Goal: Information Seeking & Learning: Learn about a topic

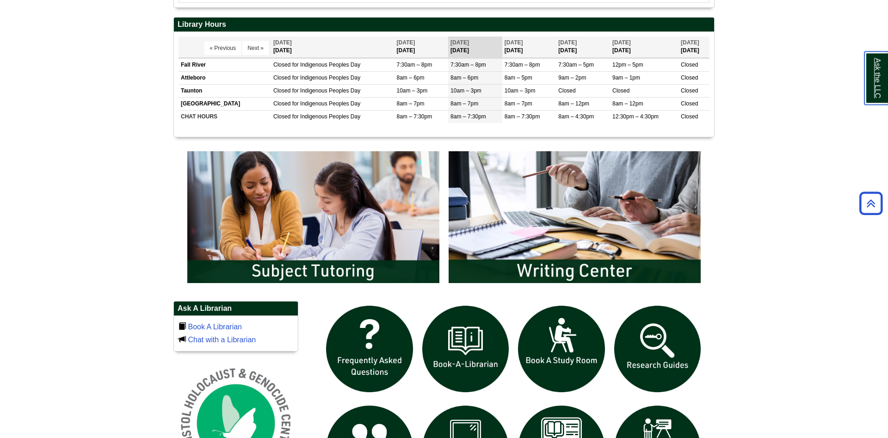
scroll to position [425, 0]
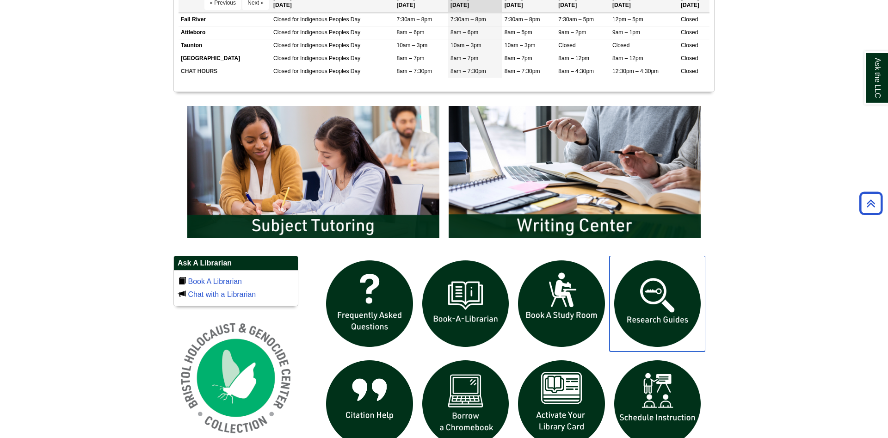
click at [659, 296] on img "slideshow" at bounding box center [658, 304] width 96 height 96
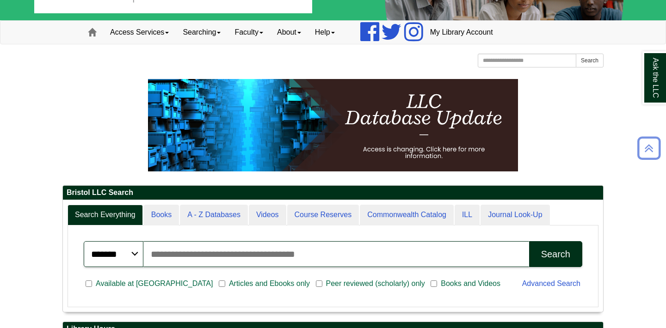
scroll to position [111, 540]
click at [173, 256] on input "Search articles, books, journals & more" at bounding box center [335, 254] width 385 height 26
type input "**********"
click at [529, 241] on button "Search" at bounding box center [555, 254] width 53 height 26
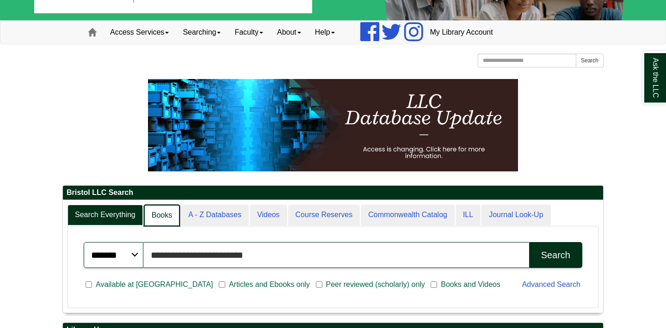
scroll to position [111, 540]
click at [170, 209] on link "Books" at bounding box center [162, 216] width 36 height 22
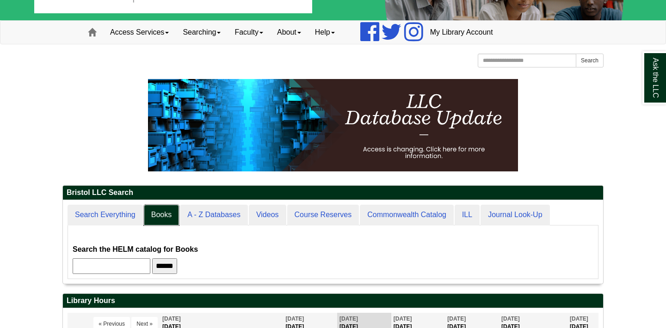
scroll to position [82, 540]
click at [149, 267] on input "text" at bounding box center [112, 267] width 78 height 16
type input "**********"
click at [177, 262] on input "******" at bounding box center [164, 267] width 25 height 16
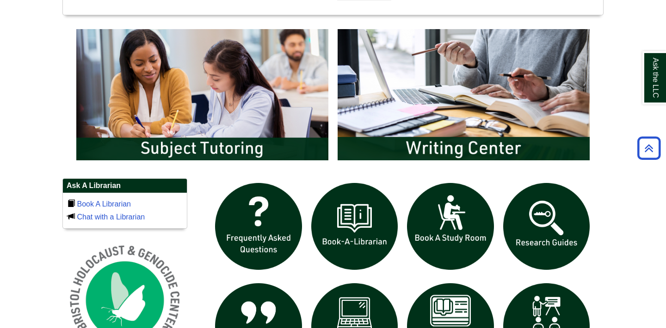
scroll to position [450, 0]
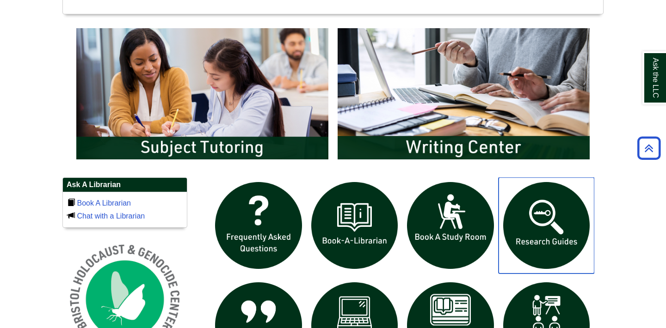
click at [561, 241] on img "slideshow" at bounding box center [547, 226] width 96 height 96
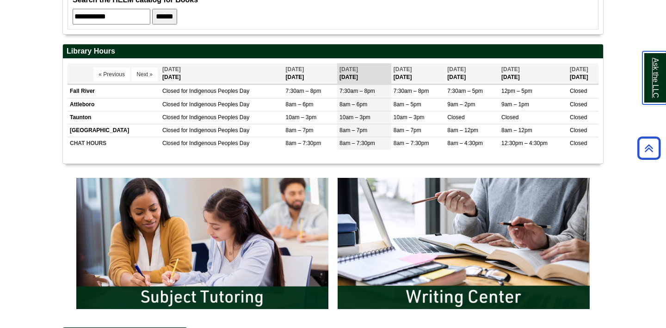
click at [650, 75] on link "Ask the LLC" at bounding box center [654, 77] width 24 height 53
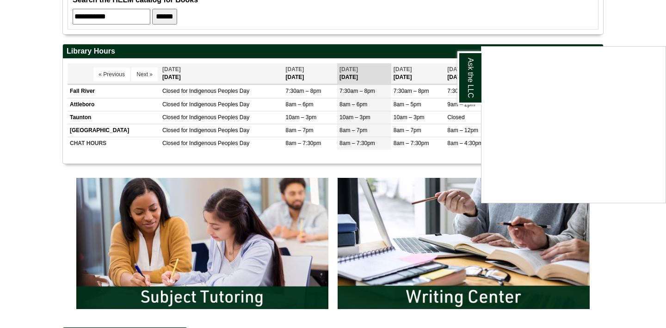
click at [641, 30] on body "Skip to Main Content Toggle navigation Home Access Services Access Services Pol…" at bounding box center [333, 264] width 666 height 1131
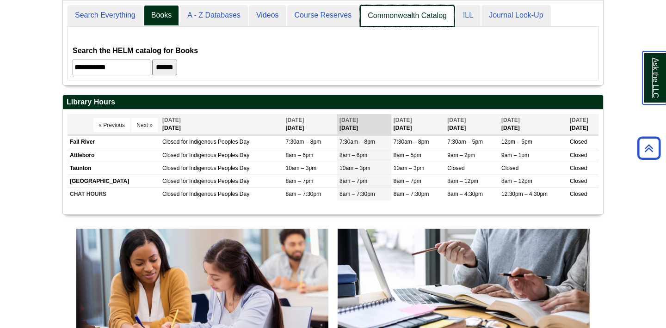
scroll to position [82, 540]
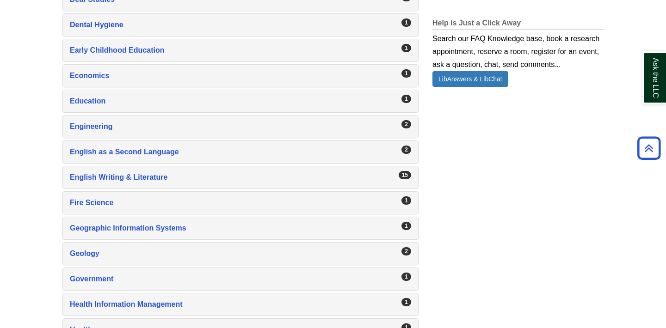
scroll to position [735, 0]
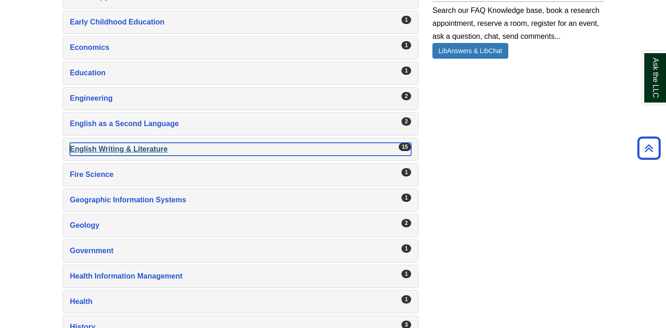
click at [104, 143] on div "English Writing & Literature , 15 guides" at bounding box center [240, 149] width 341 height 13
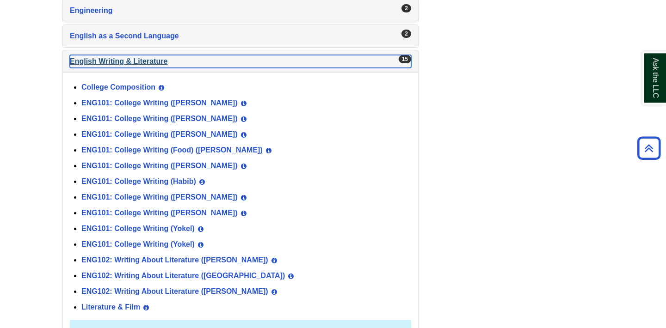
scroll to position [835, 0]
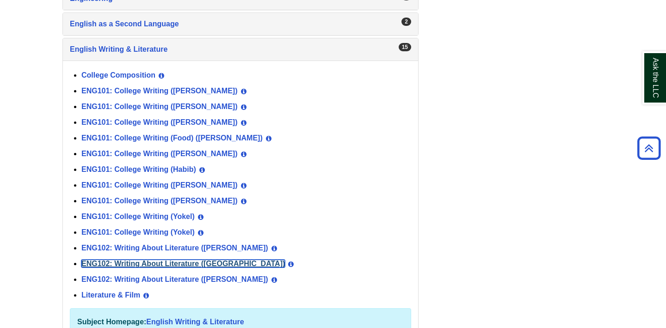
click at [207, 260] on link "ENG102: Writing About Literature ([GEOGRAPHIC_DATA])" at bounding box center [182, 264] width 203 height 8
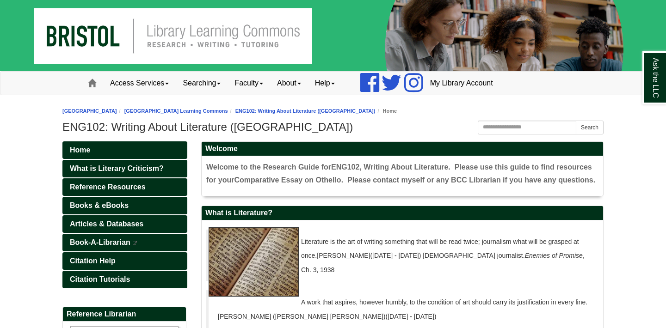
scroll to position [50, 0]
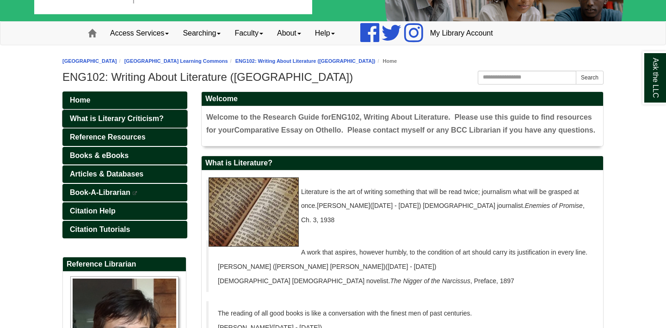
click at [150, 120] on span "What is Literary Criticism?" at bounding box center [117, 119] width 94 height 8
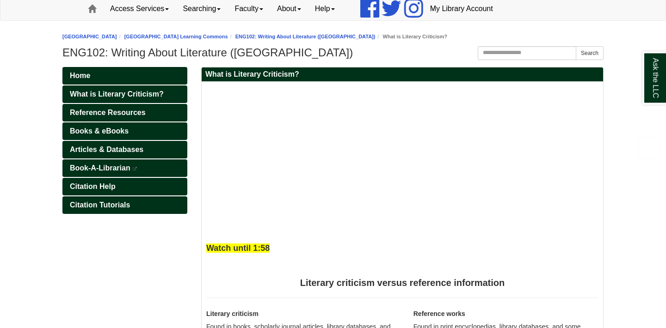
scroll to position [150, 0]
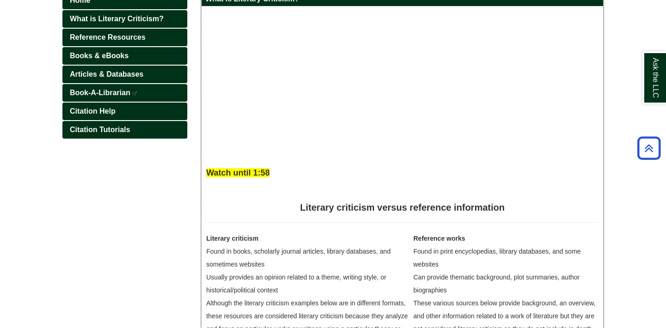
click at [522, 183] on div "Watch until 1:58" at bounding box center [402, 98] width 392 height 174
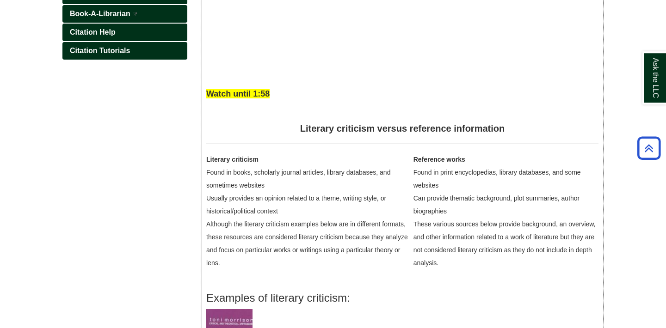
scroll to position [100, 0]
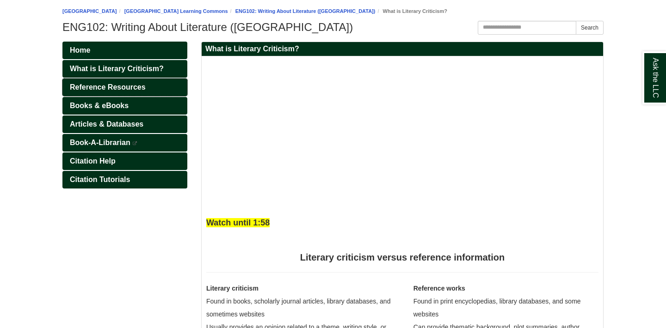
click at [86, 87] on span "Reference Resources" at bounding box center [108, 87] width 76 height 8
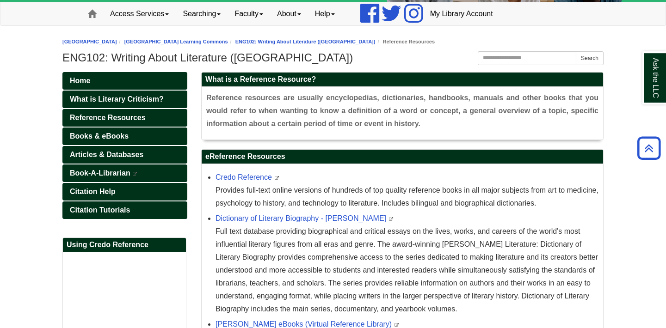
scroll to position [50, 0]
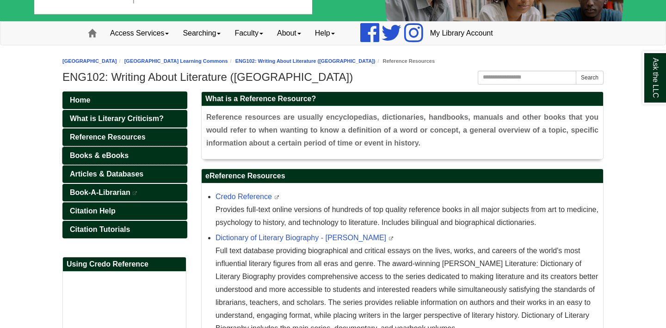
click at [118, 155] on span "Books & eBooks" at bounding box center [99, 156] width 59 height 8
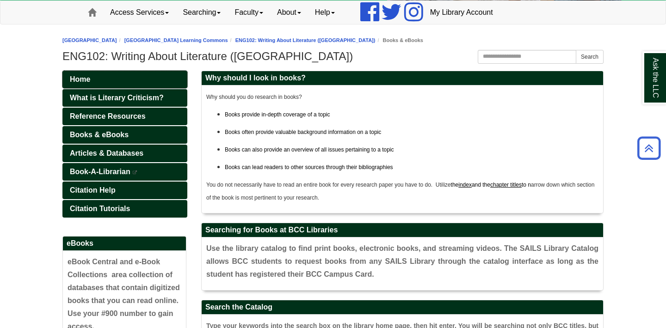
scroll to position [50, 0]
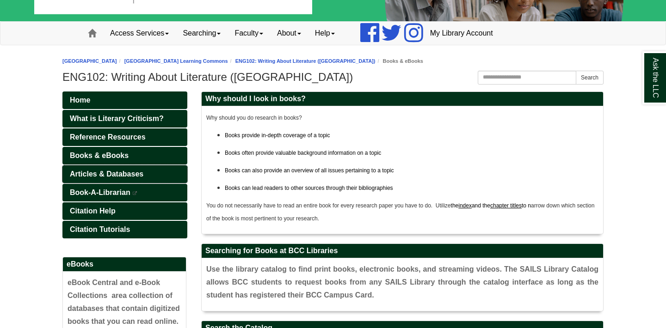
click at [100, 173] on span "Articles & Databases" at bounding box center [107, 174] width 74 height 8
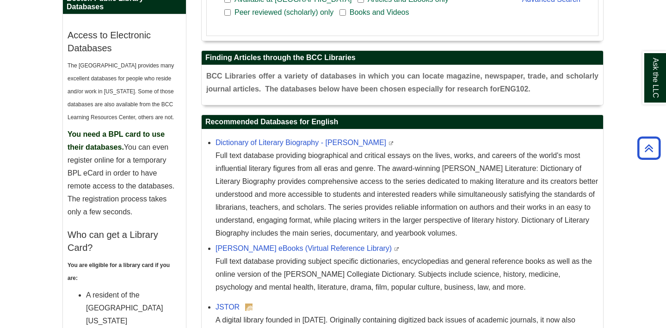
scroll to position [549, 0]
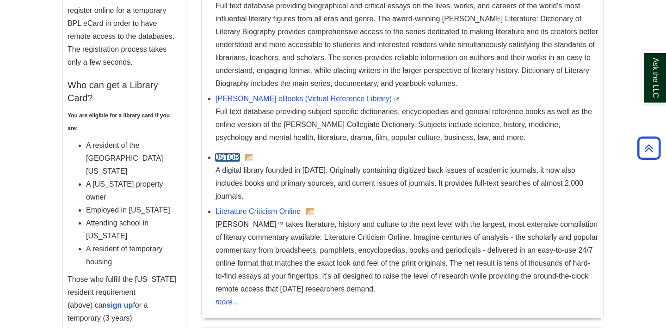
click at [233, 155] on link "JSTOR" at bounding box center [228, 158] width 24 height 8
click at [280, 208] on link "Literature Criticism Online" at bounding box center [258, 212] width 85 height 8
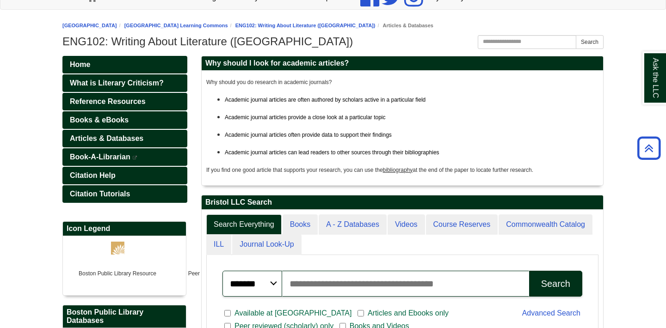
scroll to position [50, 0]
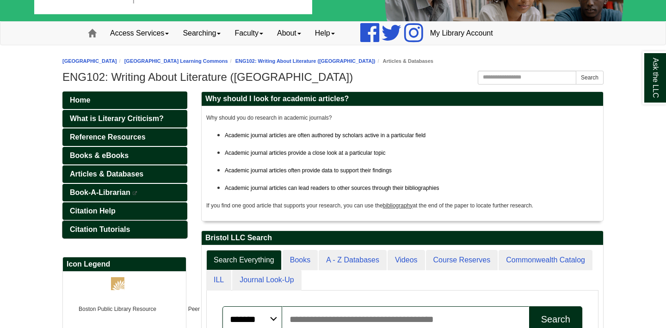
click at [99, 226] on span "Citation Tutorials" at bounding box center [100, 230] width 60 height 8
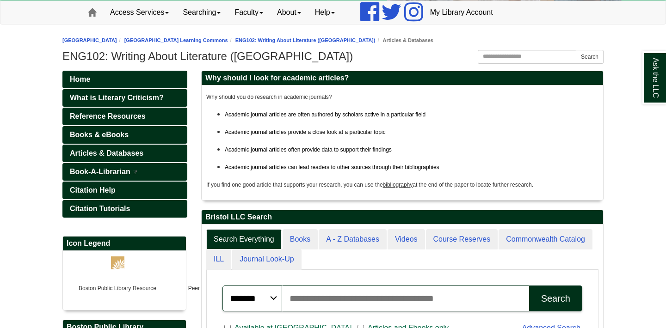
scroll to position [100, 0]
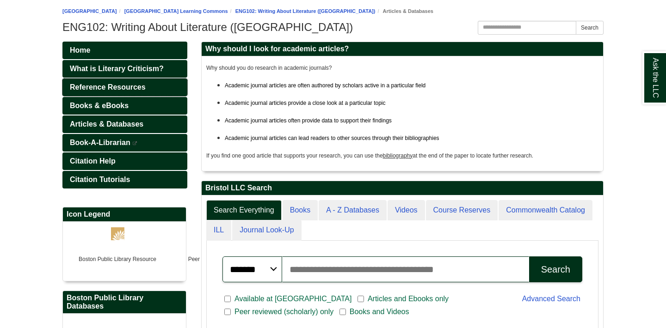
click at [111, 84] on span "Reference Resources" at bounding box center [108, 87] width 76 height 8
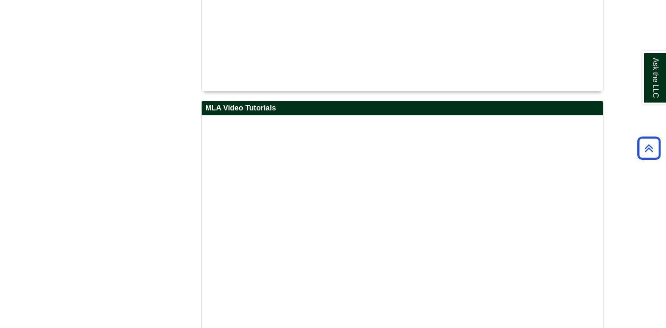
scroll to position [749, 0]
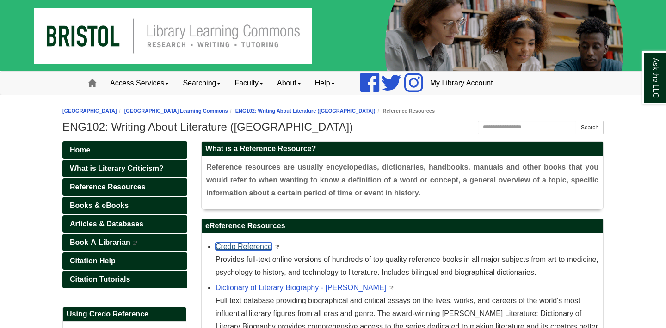
click at [242, 248] on link "Credo Reference" at bounding box center [244, 247] width 56 height 8
click at [110, 206] on span "Books & eBooks" at bounding box center [99, 206] width 59 height 8
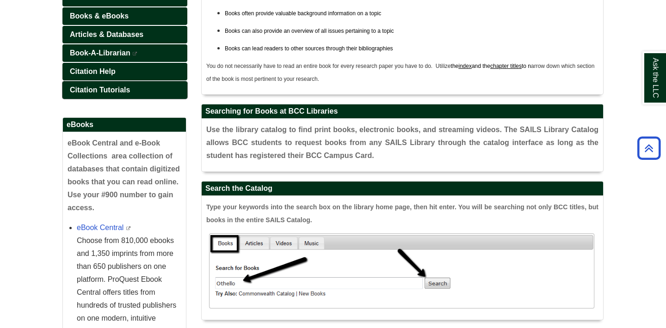
scroll to position [150, 0]
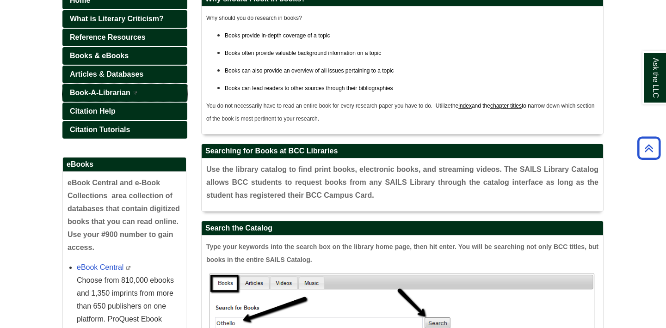
click at [129, 95] on span "Book-A-Librarian" at bounding box center [100, 93] width 61 height 8
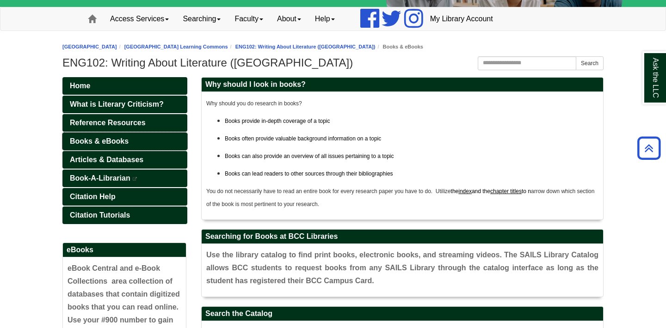
scroll to position [0, 0]
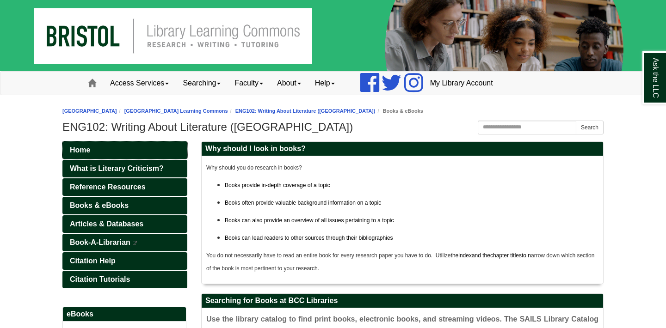
click at [94, 144] on link "Home" at bounding box center [124, 151] width 125 height 18
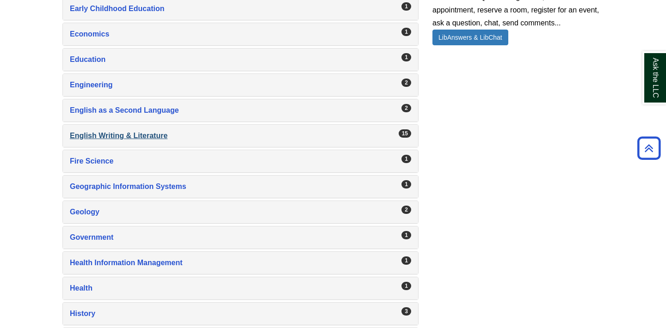
scroll to position [699, 0]
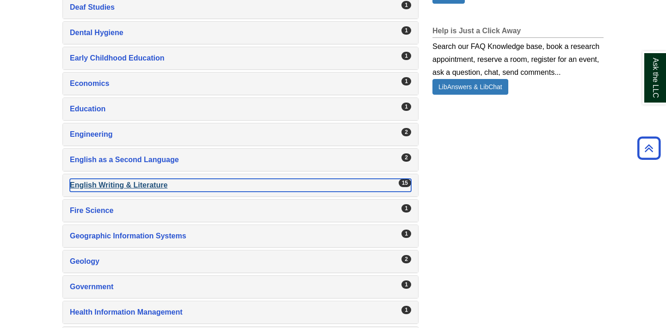
click at [146, 180] on div "English Writing & Literature , 15 guides" at bounding box center [240, 185] width 341 height 13
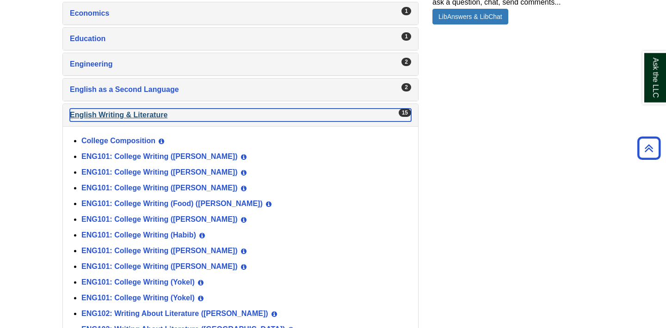
scroll to position [849, 0]
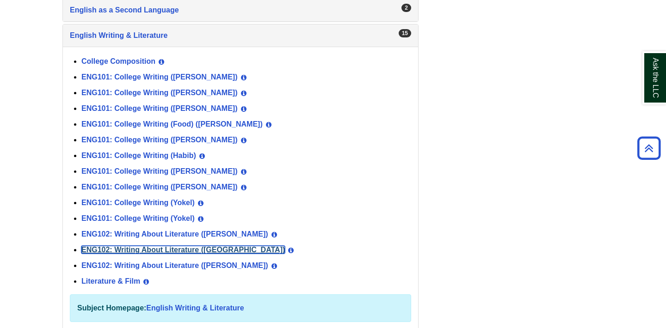
click at [135, 246] on link "ENG102: Writing About Literature ([GEOGRAPHIC_DATA])" at bounding box center [182, 250] width 203 height 8
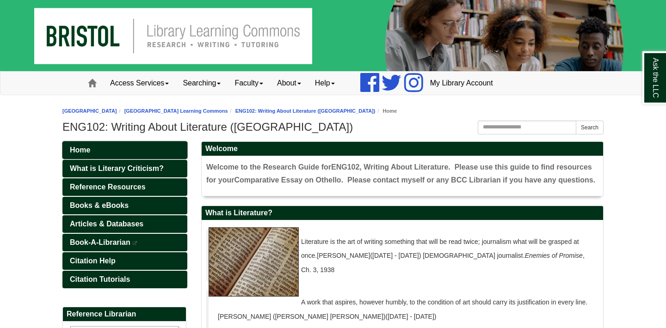
click at [114, 154] on link "Home" at bounding box center [124, 151] width 125 height 18
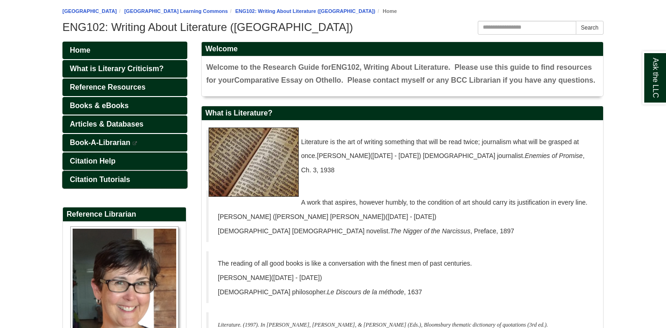
scroll to position [50, 0]
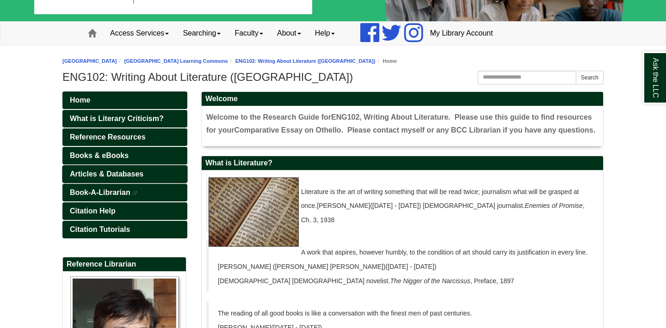
click at [127, 172] on span "Articles & Databases" at bounding box center [107, 174] width 74 height 8
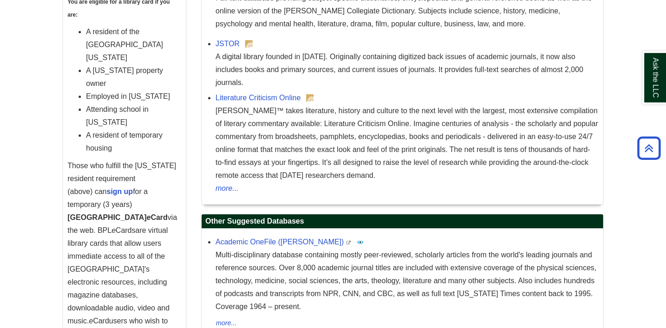
scroll to position [699, 0]
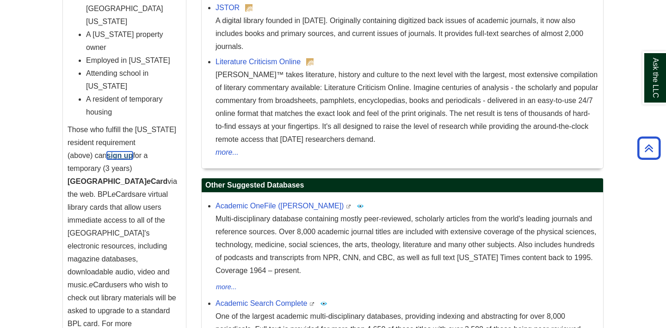
click at [133, 157] on strong "sign up" at bounding box center [120, 156] width 26 height 8
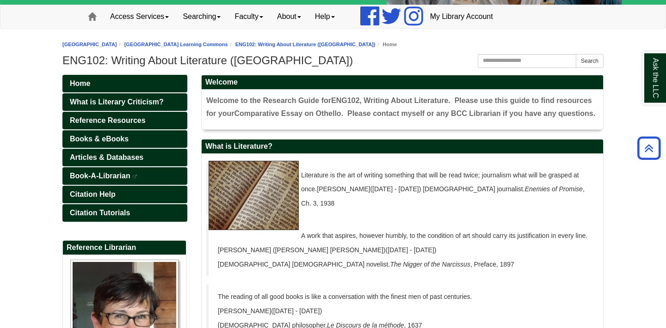
scroll to position [50, 0]
